Goal: Find specific page/section: Find specific page/section

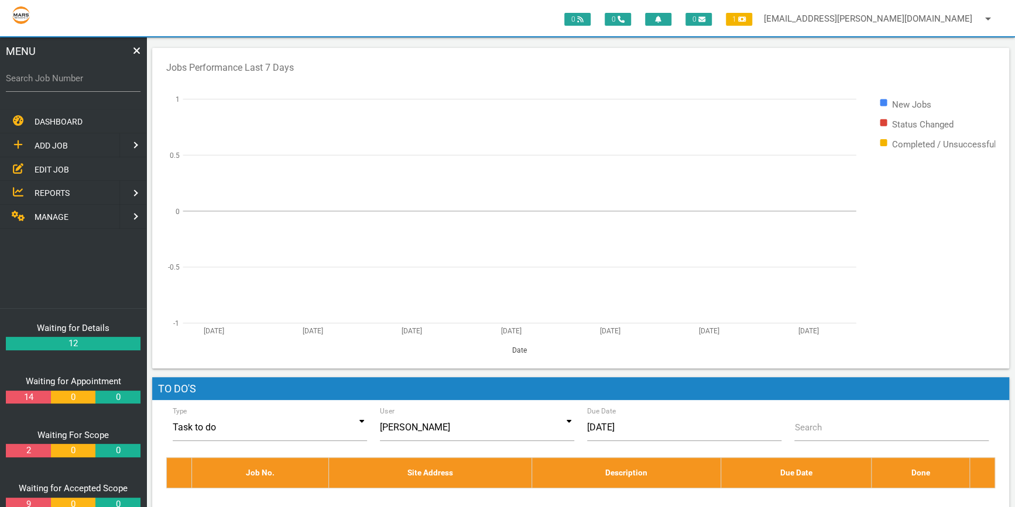
click at [15, 76] on label "Search Job Number" at bounding box center [73, 78] width 135 height 13
click at [15, 76] on input "Search Job Number" at bounding box center [73, 78] width 135 height 27
type input "1766"
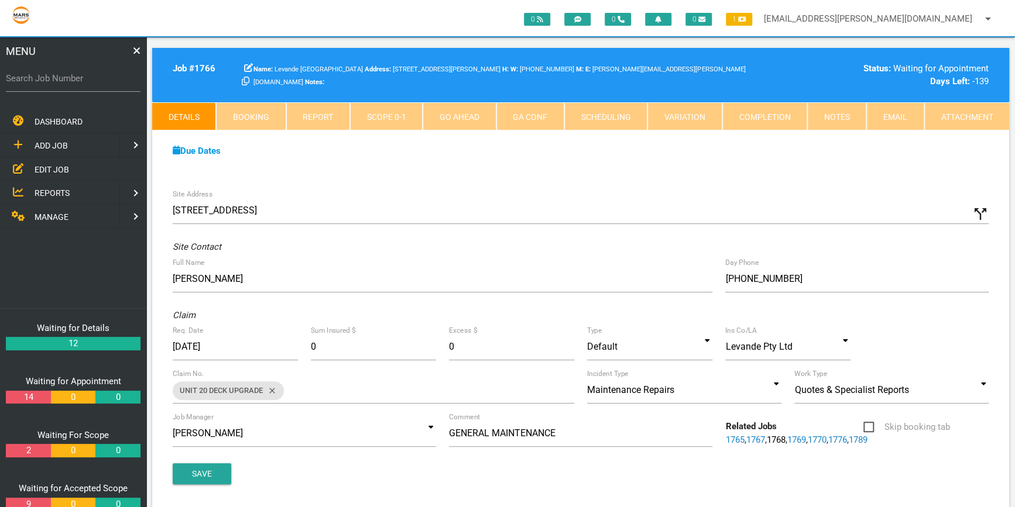
click at [380, 111] on link "Scope 0 - 1" at bounding box center [386, 116] width 73 height 28
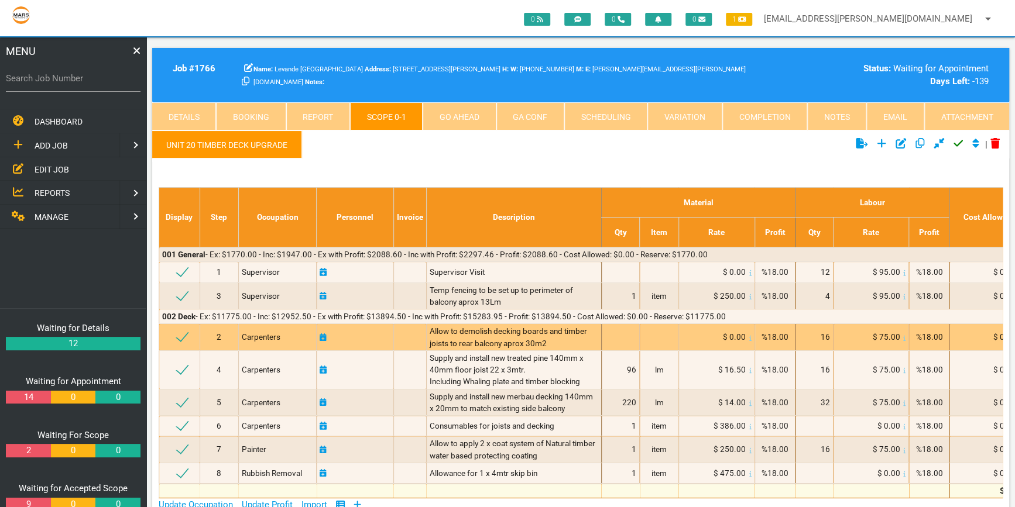
scroll to position [53, 0]
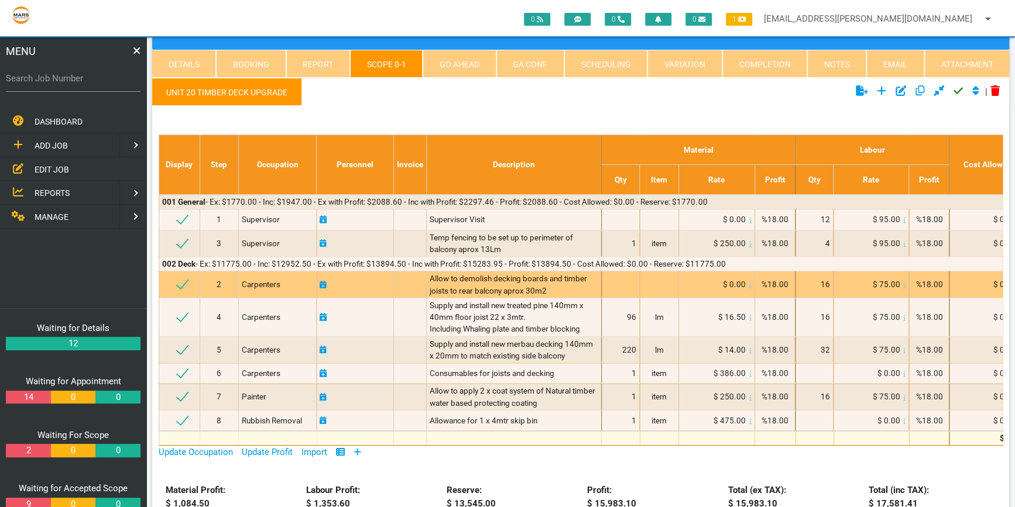
click at [555, 286] on div "Allow to demolish decking boards and timber joists to rear balcony aprox 30m2" at bounding box center [514, 285] width 169 height 24
click at [554, 285] on div "Allow to demolish decking boards and timber joists to rear balcony aprox 30m2" at bounding box center [514, 285] width 169 height 24
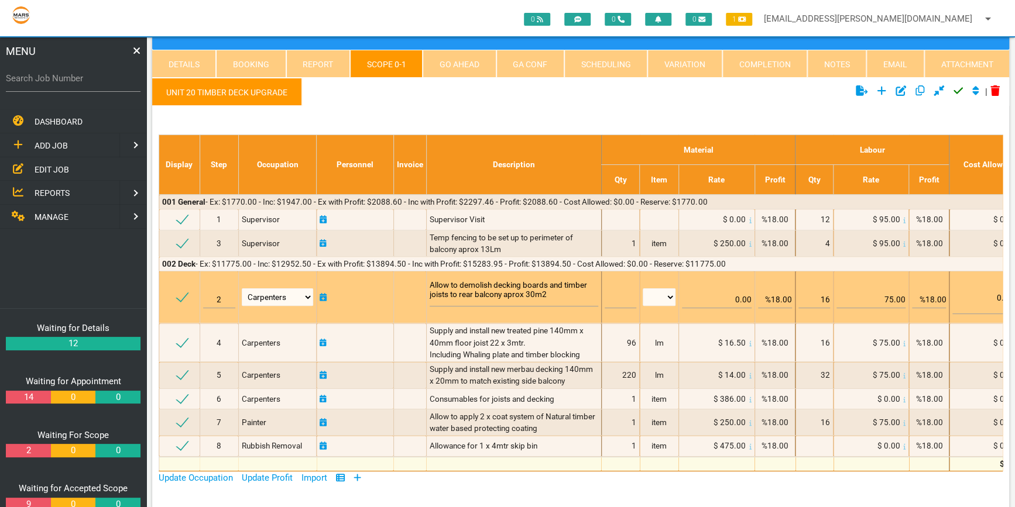
drag, startPoint x: 550, startPoint y: 294, endPoint x: 424, endPoint y: 281, distance: 126.5
click at [424, 281] on tr "2 Air Conditioning Asbestos Removal Awnings Blinds Bricklayers Building Inspect…" at bounding box center [685, 298] width 1053 height 52
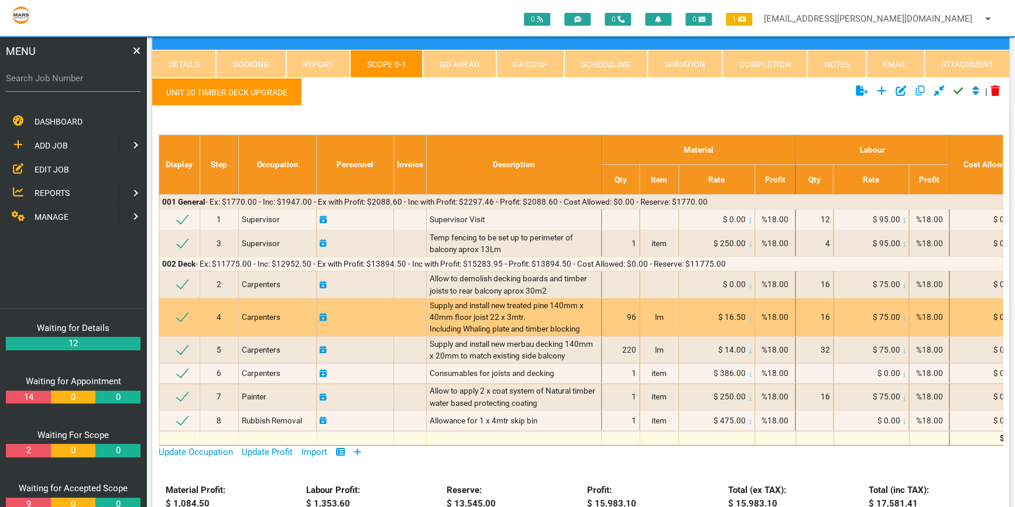
click at [591, 322] on div "Supply and install new treated pine 140mm x 40mm floor joist 22 x 3mtr. Includi…" at bounding box center [514, 318] width 169 height 36
click at [590, 324] on div "Supply and install new treated pine 140mm x 40mm floor joist 22 x 3mtr. Includi…" at bounding box center [514, 318] width 169 height 36
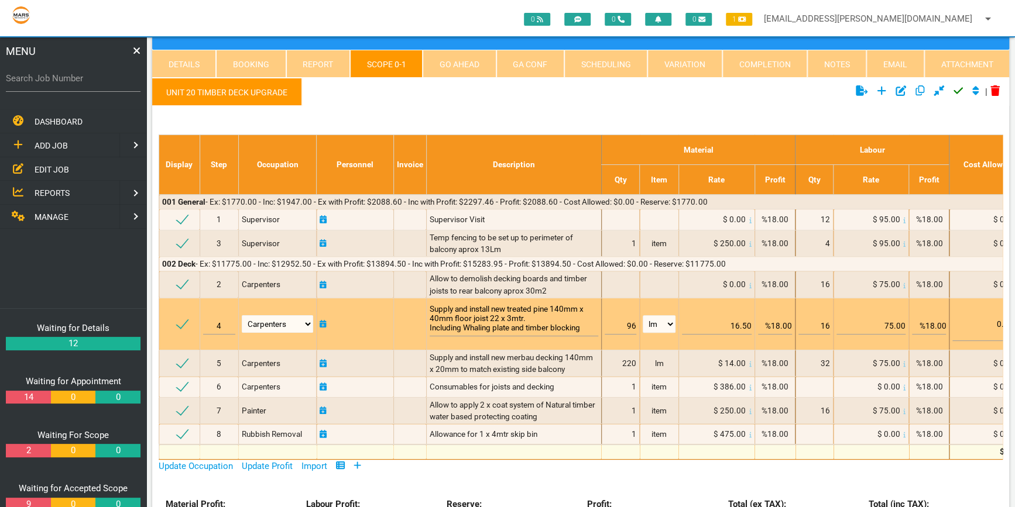
drag, startPoint x: 588, startPoint y: 328, endPoint x: 420, endPoint y: 301, distance: 170.1
click at [420, 301] on tr "4 Air Conditioning Asbestos Removal Awnings Blinds Bricklayers Building Inspect…" at bounding box center [685, 324] width 1053 height 52
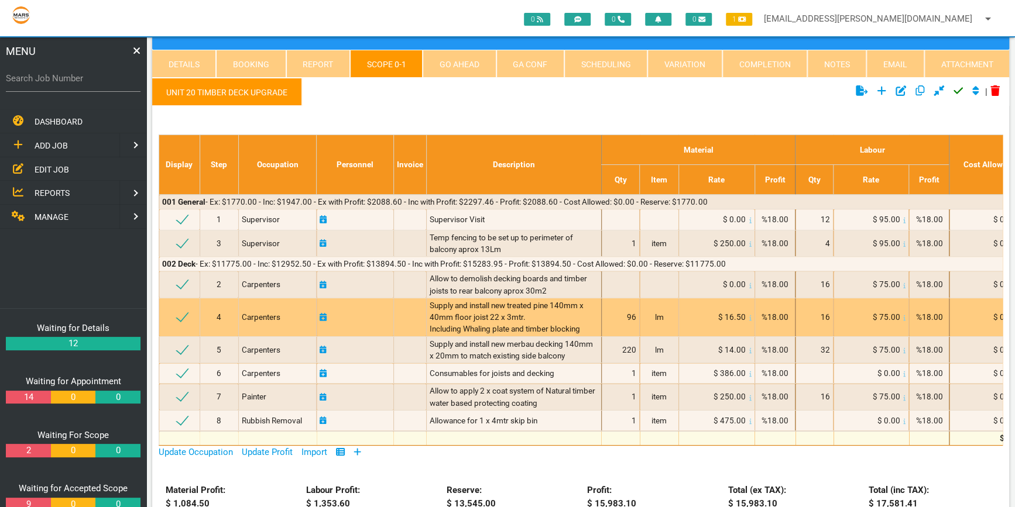
scroll to position [106, 0]
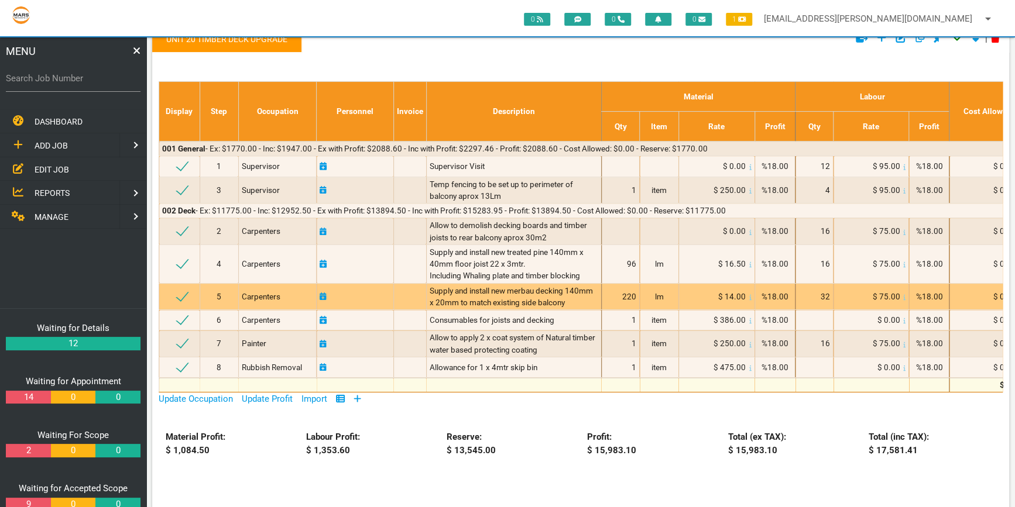
click at [572, 296] on div "Supply and install new merbau decking 140mm x 20mm to match existing side balco…" at bounding box center [514, 297] width 169 height 24
click at [567, 297] on div "Supply and install new merbau decking 140mm x 20mm to match existing side balco…" at bounding box center [514, 297] width 169 height 24
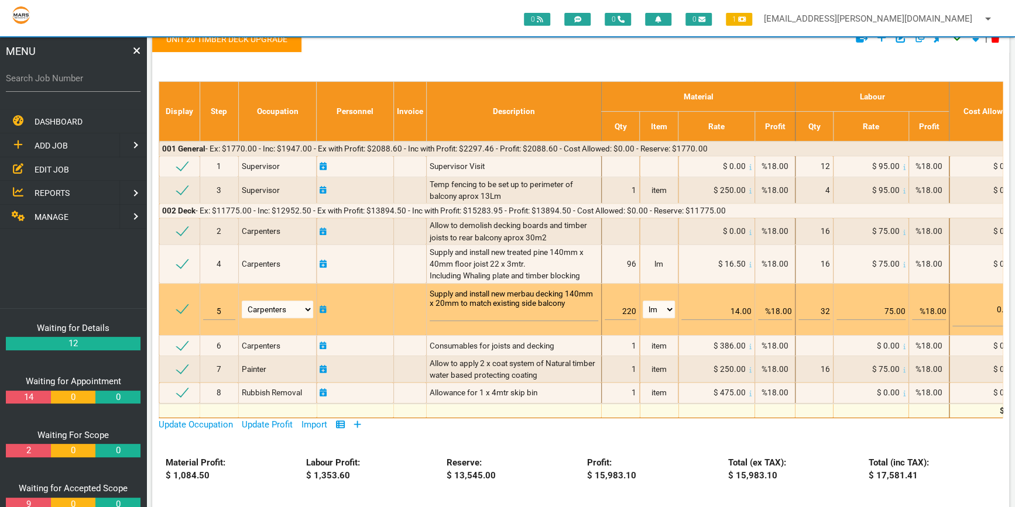
drag, startPoint x: 568, startPoint y: 302, endPoint x: 423, endPoint y: 292, distance: 146.1
click at [423, 292] on tr "5 Air Conditioning Asbestos Removal Awnings Blinds Bricklayers Building Inspect…" at bounding box center [685, 309] width 1053 height 52
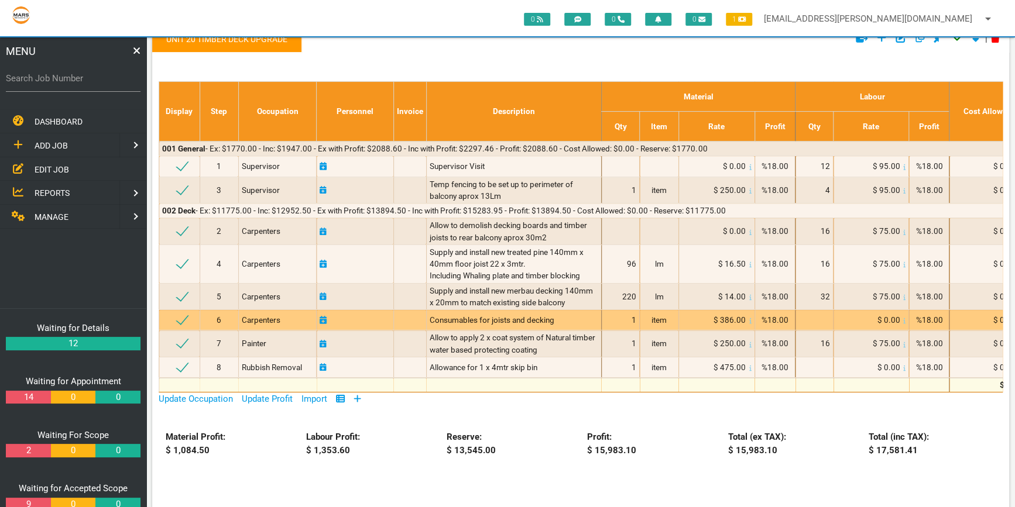
click at [568, 317] on div "Consumables for joists and decking" at bounding box center [514, 320] width 169 height 12
click at [565, 318] on div "Consumables for joists and decking" at bounding box center [514, 320] width 169 height 12
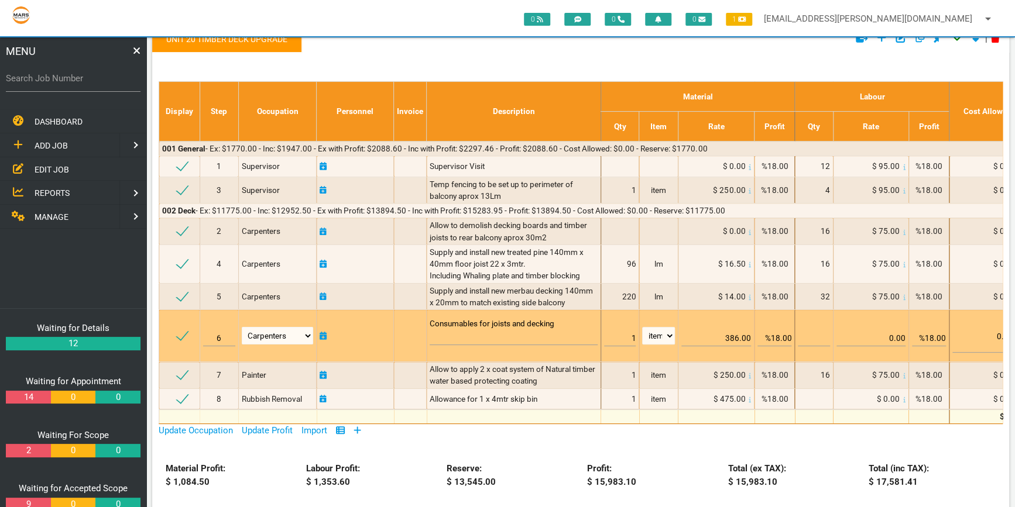
drag, startPoint x: 559, startPoint y: 318, endPoint x: 426, endPoint y: 318, distance: 133.4
click at [426, 318] on tr "6 Air Conditioning Asbestos Removal Awnings Blinds Bricklayers Building Inspect…" at bounding box center [685, 336] width 1053 height 52
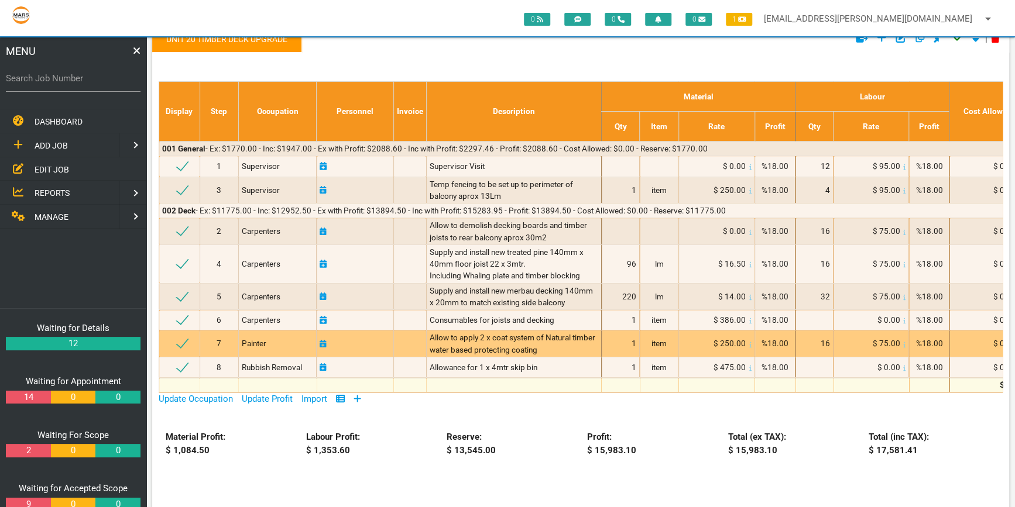
scroll to position [159, 0]
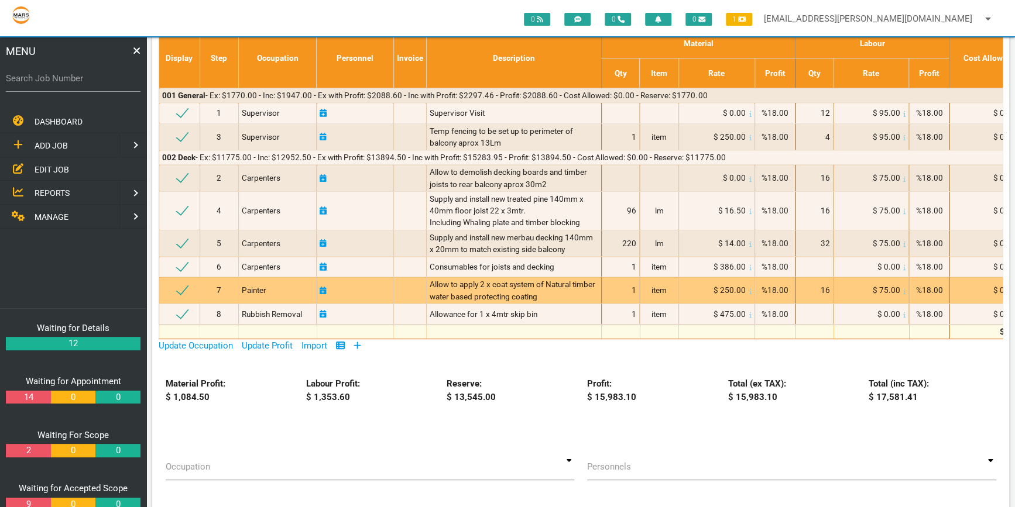
click at [559, 291] on div "Allow to apply 2 x coat system of Natural timber water based protecting coating" at bounding box center [514, 291] width 169 height 24
click at [548, 292] on div "Allow to apply 2 x coat system of Natural timber water based protecting coating" at bounding box center [514, 291] width 169 height 24
click at [545, 295] on div "Allow to apply 2 x coat system of Natural timber water based protecting coating" at bounding box center [514, 291] width 169 height 24
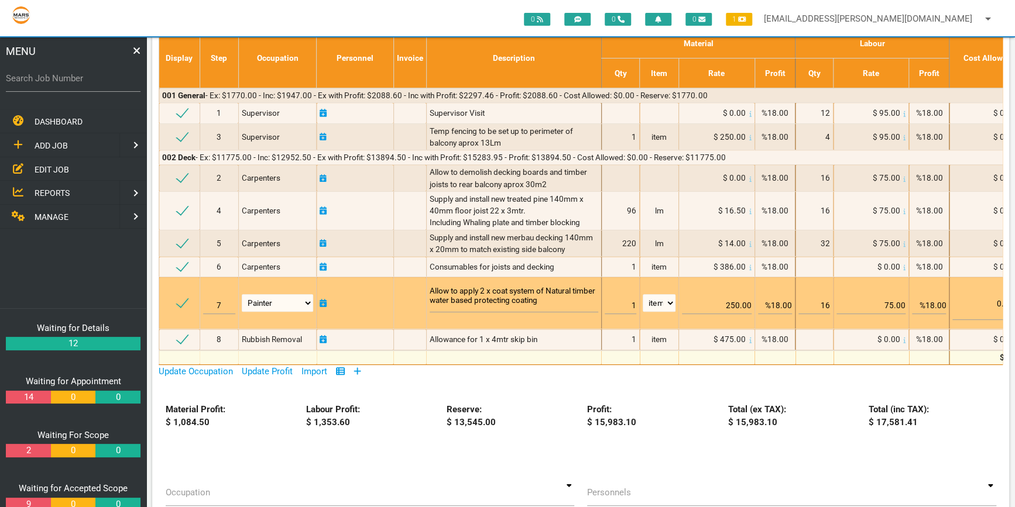
drag, startPoint x: 540, startPoint y: 298, endPoint x: 430, endPoint y: 292, distance: 110.8
click at [430, 292] on textarea "Allow to apply 2 x coat system of Natural timber water based protecting coating" at bounding box center [514, 299] width 169 height 26
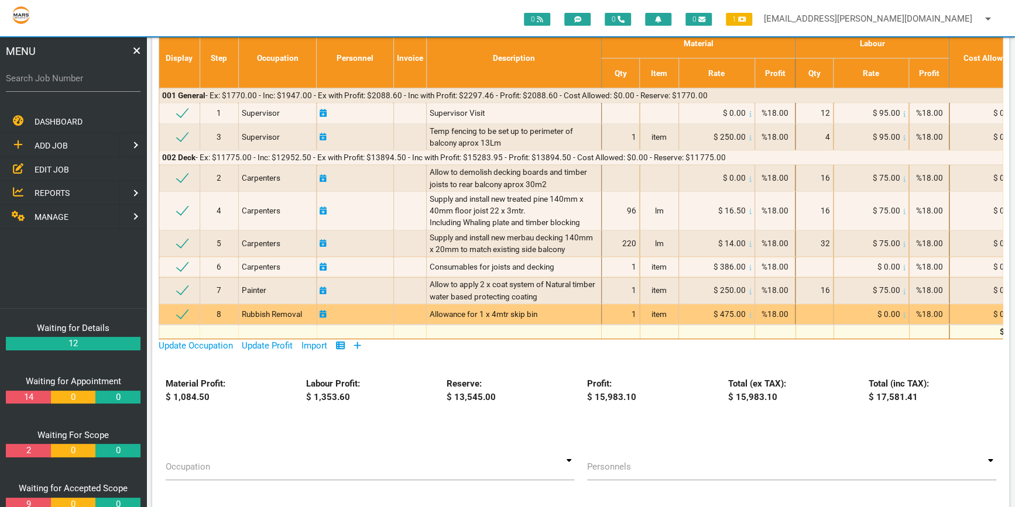
click at [547, 311] on div "Allowance for 1 x 4mtr skip bin" at bounding box center [514, 314] width 169 height 12
click at [543, 310] on div "Allowance for 1 x 4mtr skip bin" at bounding box center [514, 314] width 169 height 12
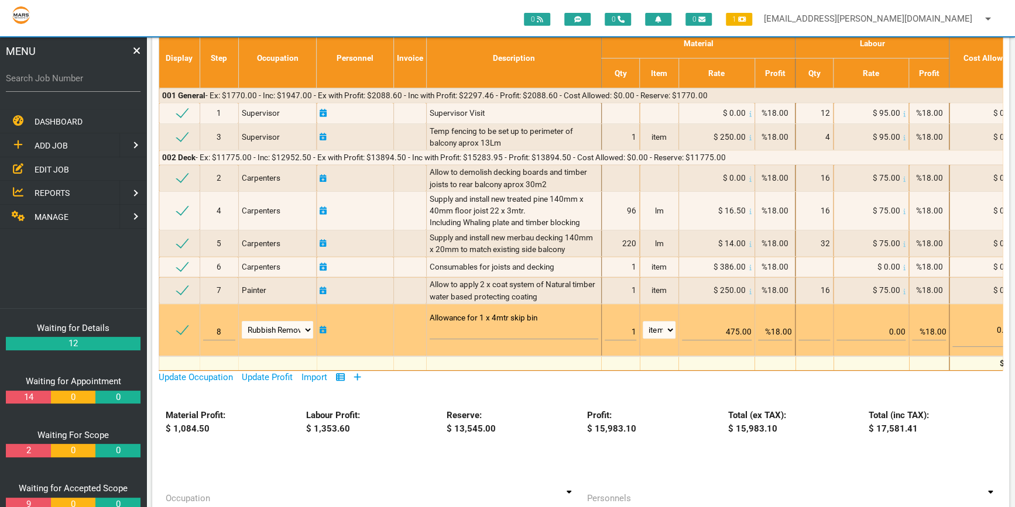
drag, startPoint x: 538, startPoint y: 318, endPoint x: 413, endPoint y: 323, distance: 124.8
click at [414, 322] on tr "8 Air Conditioning Asbestos Removal Awnings Blinds Bricklayers Building Inspect…" at bounding box center [685, 330] width 1053 height 52
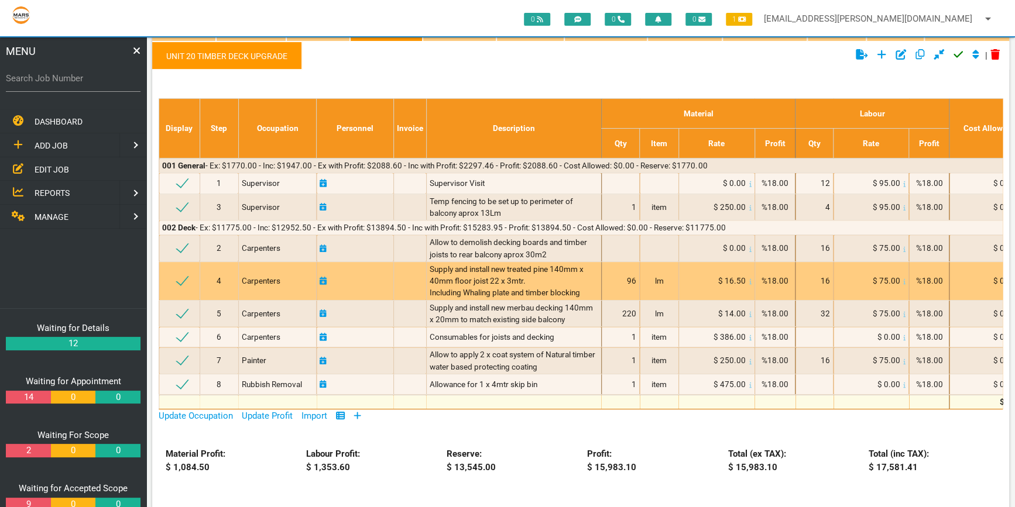
scroll to position [53, 0]
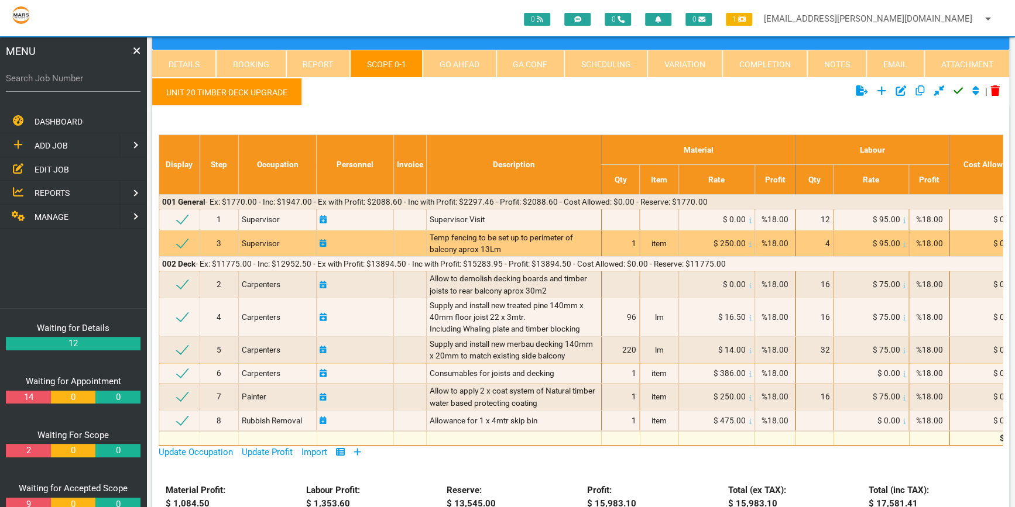
click at [504, 243] on div "Temp fencing to be set up to perimeter of balcony aprox 13Lm" at bounding box center [514, 244] width 169 height 24
click at [505, 243] on div "Temp fencing to be set up to perimeter of balcony aprox 13Lm" at bounding box center [514, 244] width 169 height 24
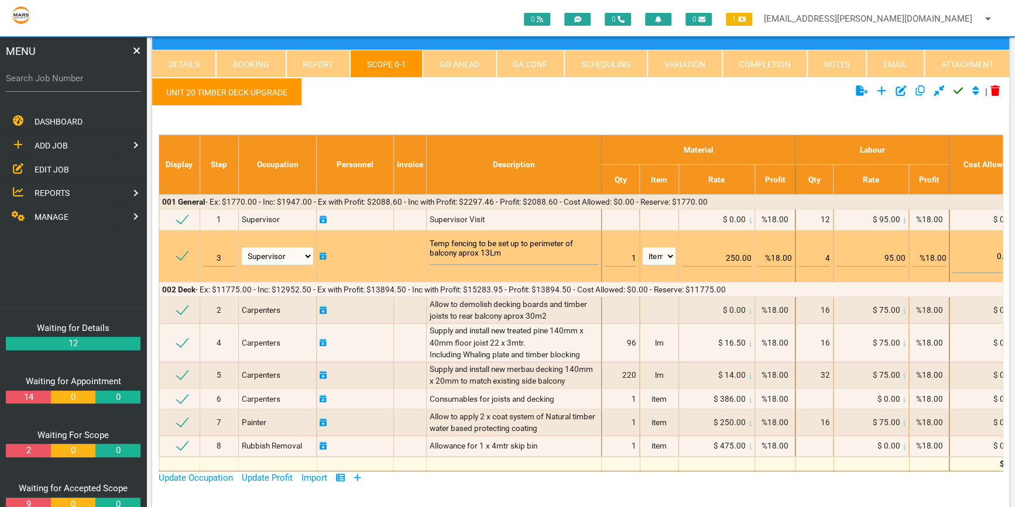
drag, startPoint x: 510, startPoint y: 254, endPoint x: 426, endPoint y: 245, distance: 84.2
click at [426, 245] on tr "3 Air Conditioning Asbestos Removal Awnings Blinds Bricklayers Building Inspect…" at bounding box center [685, 256] width 1053 height 52
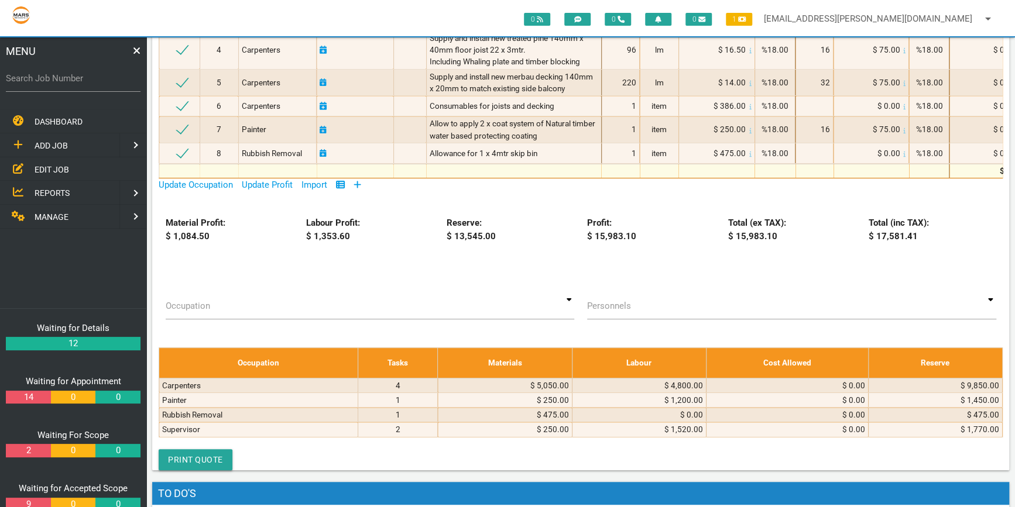
scroll to position [319, 0]
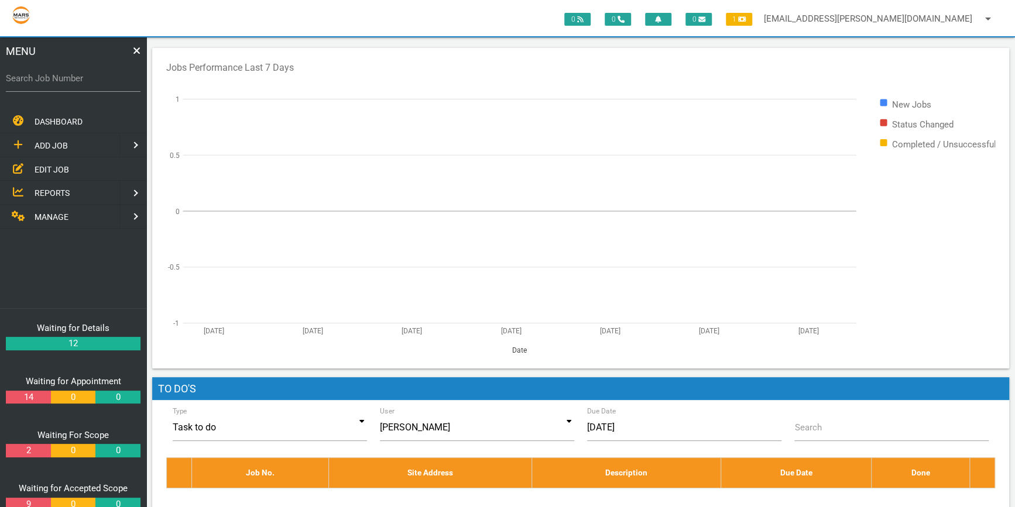
click at [29, 79] on label "Search Job Number" at bounding box center [73, 78] width 135 height 13
click at [29, 79] on input "Search Job Number" at bounding box center [73, 78] width 135 height 27
click at [13, 78] on label "Search Job Number" at bounding box center [73, 78] width 135 height 13
click at [13, 78] on input "Search Job Number" at bounding box center [73, 78] width 135 height 27
type input "1766"
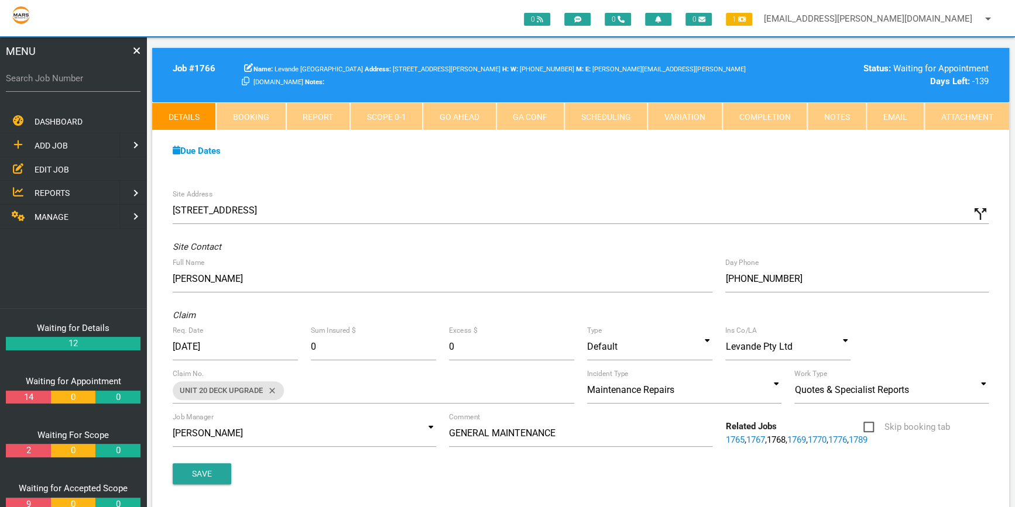
click at [967, 114] on link "Attachment" at bounding box center [966, 116] width 85 height 28
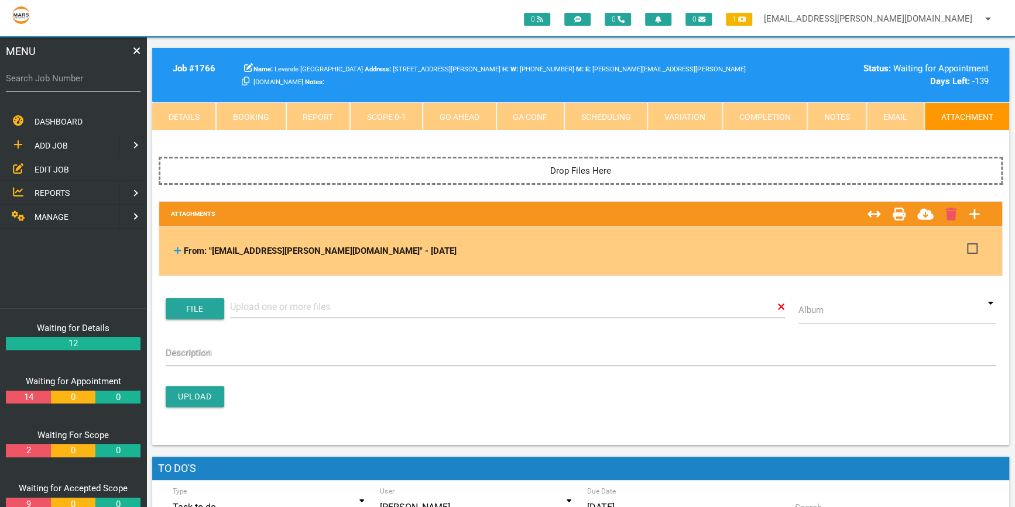
click at [176, 249] on icon at bounding box center [178, 250] width 8 height 9
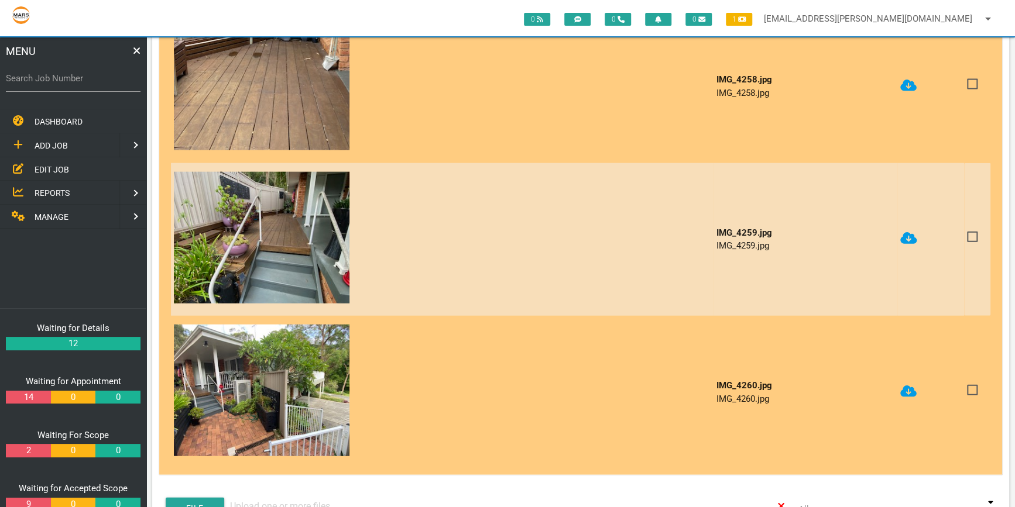
scroll to position [1649, 0]
